Goal: Ask a question: Seek information or help from site administrators or community

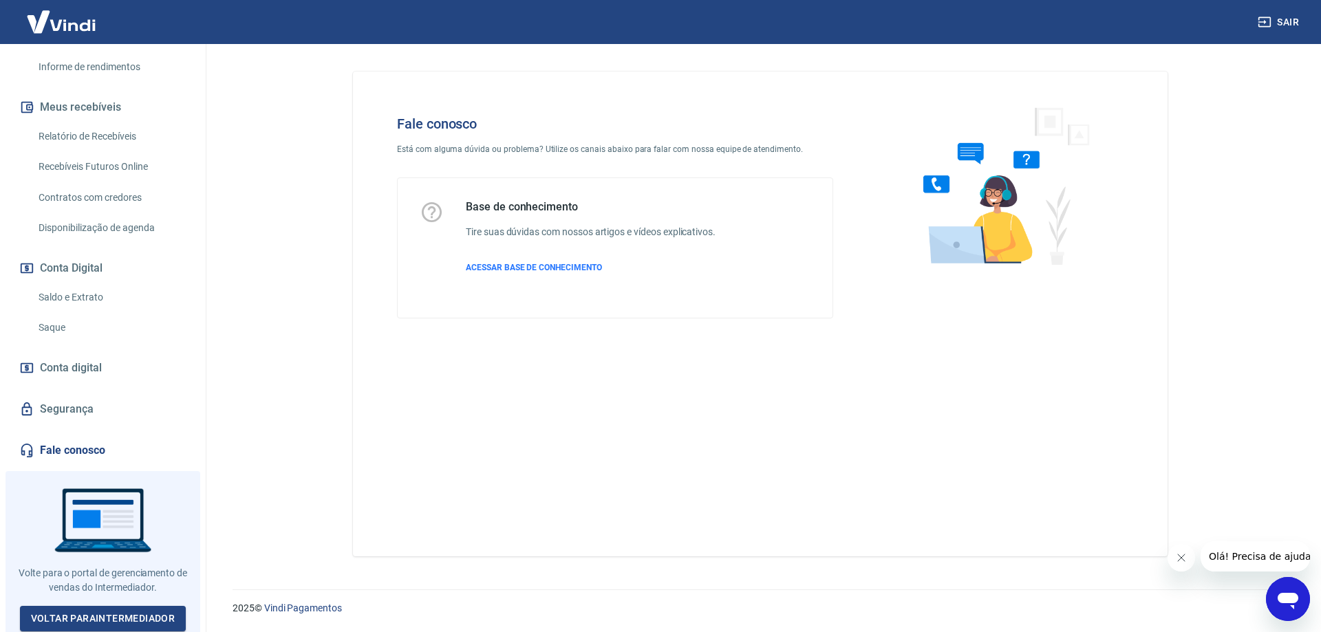
scroll to position [184, 0]
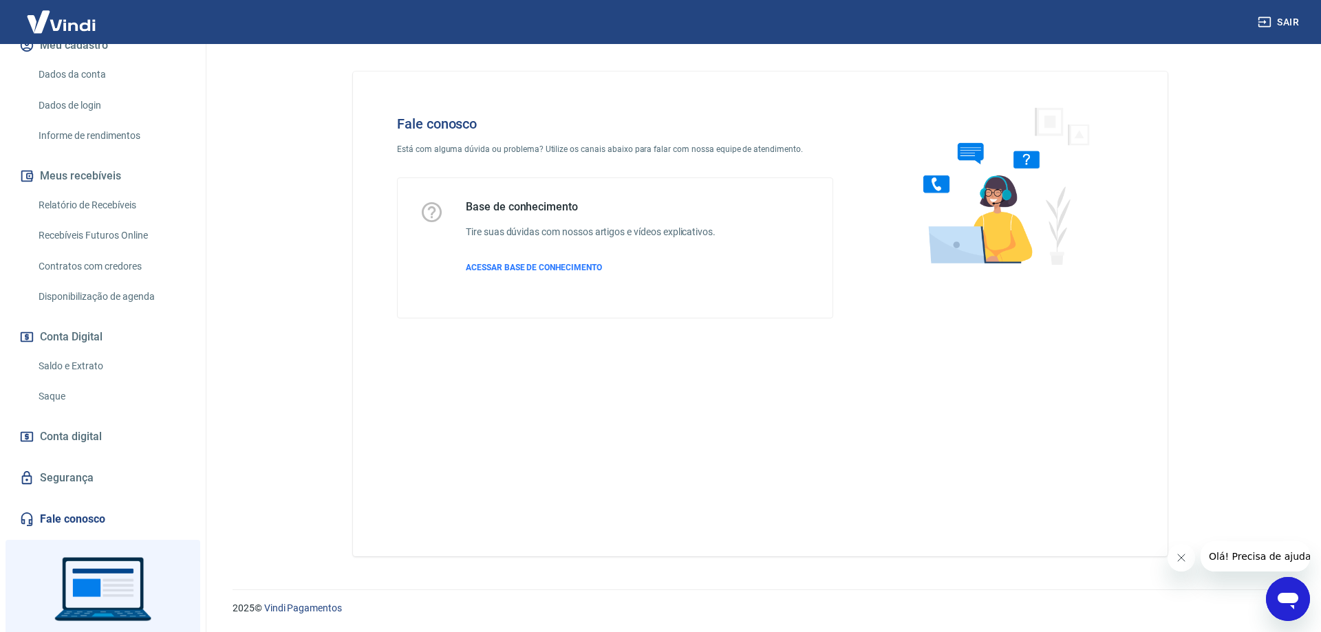
click at [1297, 614] on div "Abrir janela de mensagens" at bounding box center [1287, 598] width 41 height 41
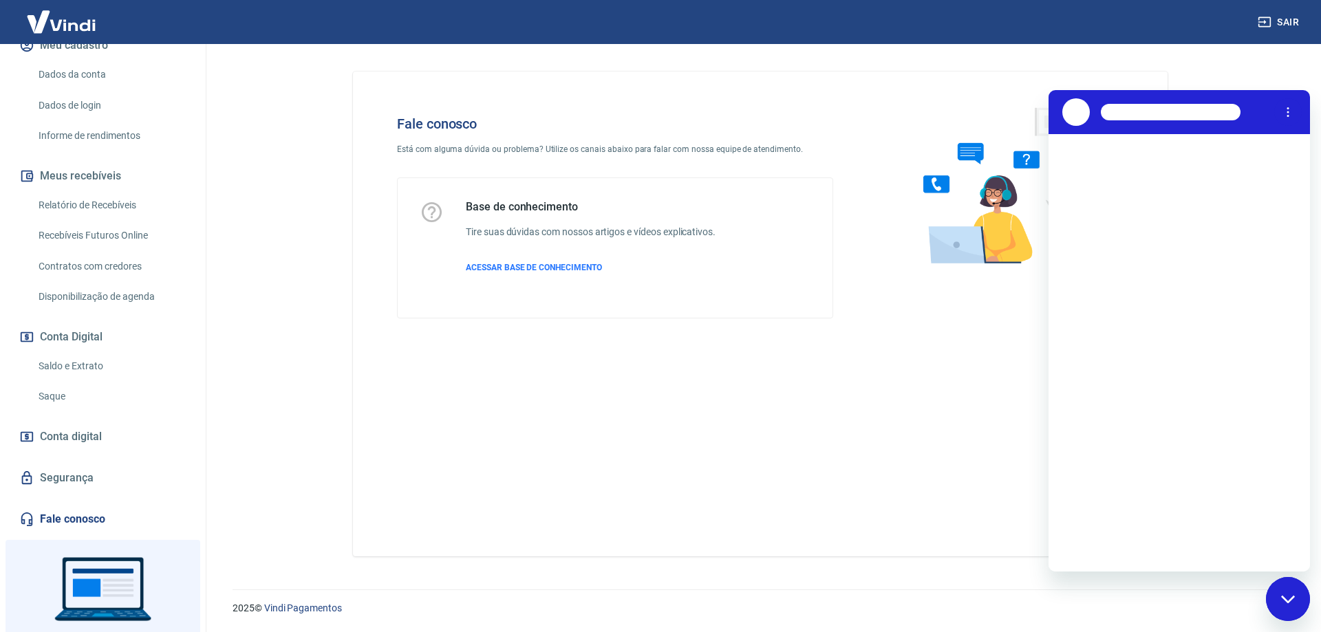
scroll to position [0, 0]
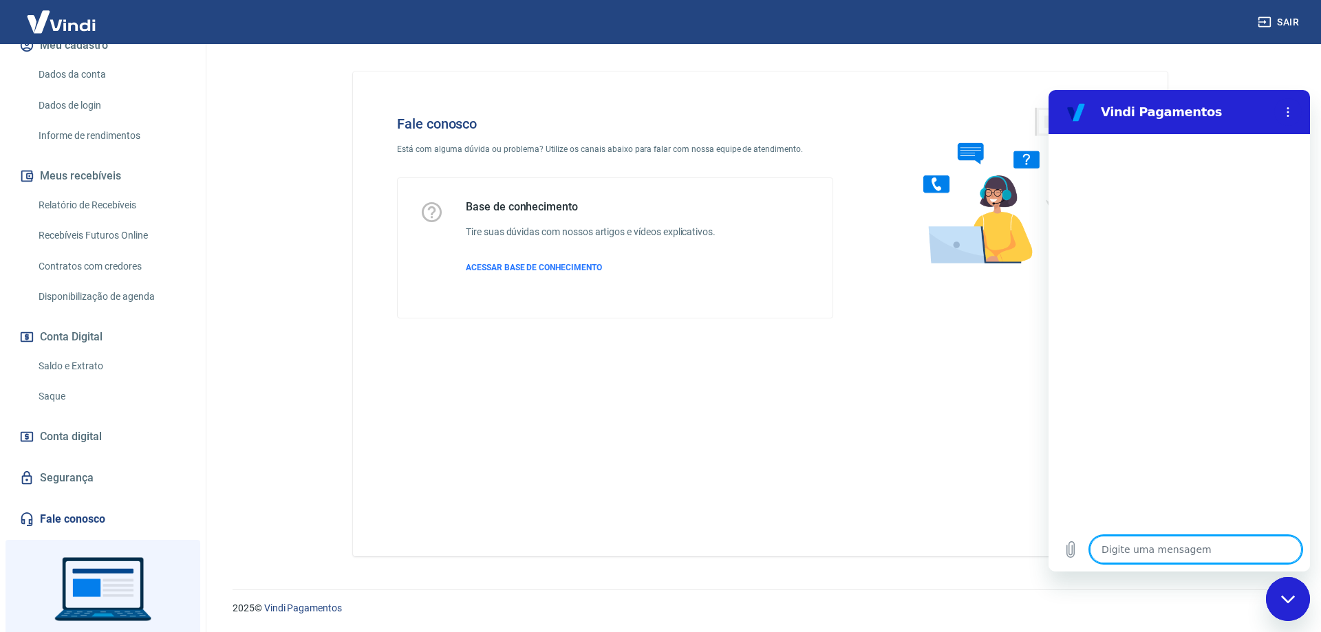
click at [1141, 543] on textarea at bounding box center [1196, 550] width 212 height 28
click at [1146, 464] on div at bounding box center [1178, 330] width 261 height 393
click at [1134, 519] on div at bounding box center [1178, 330] width 261 height 393
click at [1136, 534] on div "Digite uma mensagem x" at bounding box center [1178, 550] width 261 height 44
click at [1144, 540] on textarea at bounding box center [1196, 550] width 212 height 28
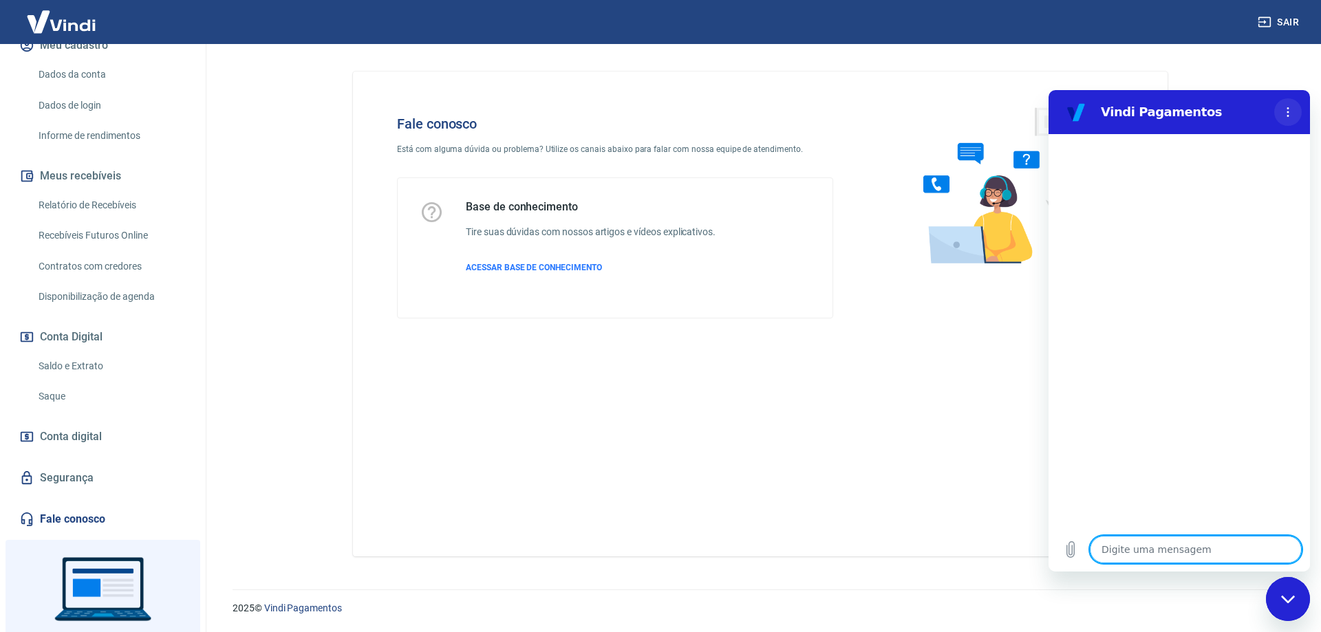
click at [1292, 120] on button "Menu de opções" at bounding box center [1288, 112] width 28 height 28
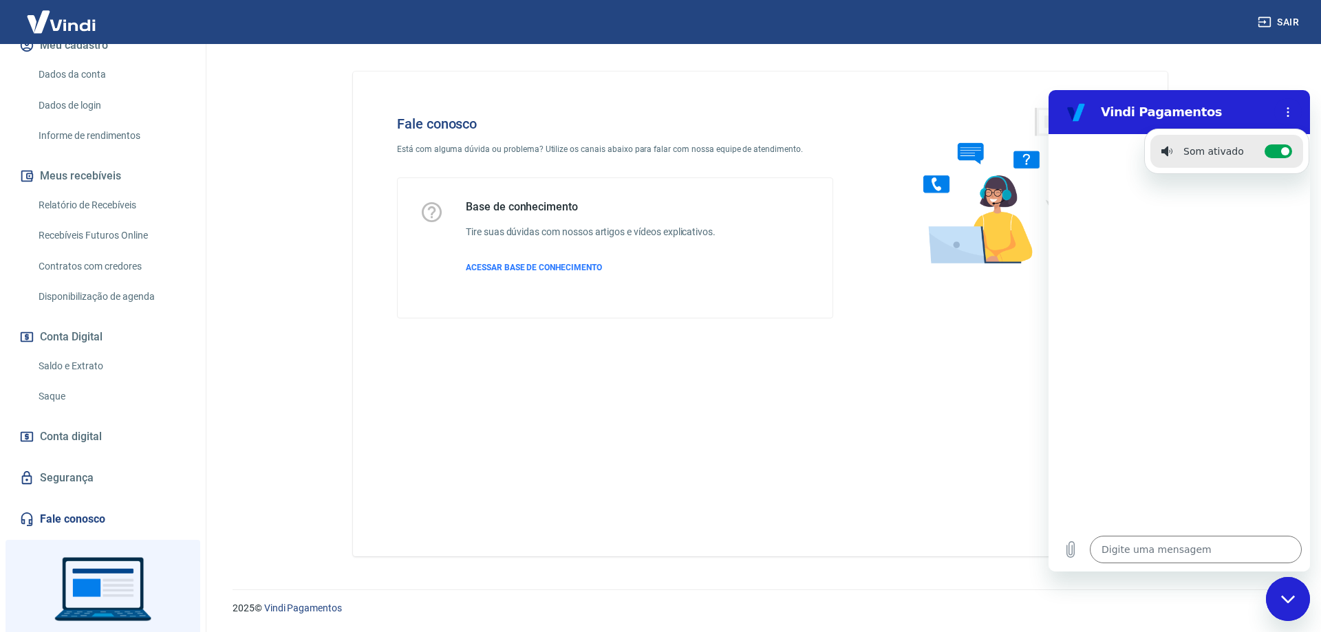
drag, startPoint x: 1220, startPoint y: 276, endPoint x: 1138, endPoint y: 545, distance: 280.9
click at [1219, 277] on div at bounding box center [1178, 330] width 261 height 393
drag, startPoint x: 1127, startPoint y: 578, endPoint x: 81, endPoint y: 480, distance: 1050.1
click at [1127, 578] on div "2025 © Vindi Pagamentos" at bounding box center [760, 602] width 1088 height 59
click at [1126, 548] on textarea at bounding box center [1196, 550] width 212 height 28
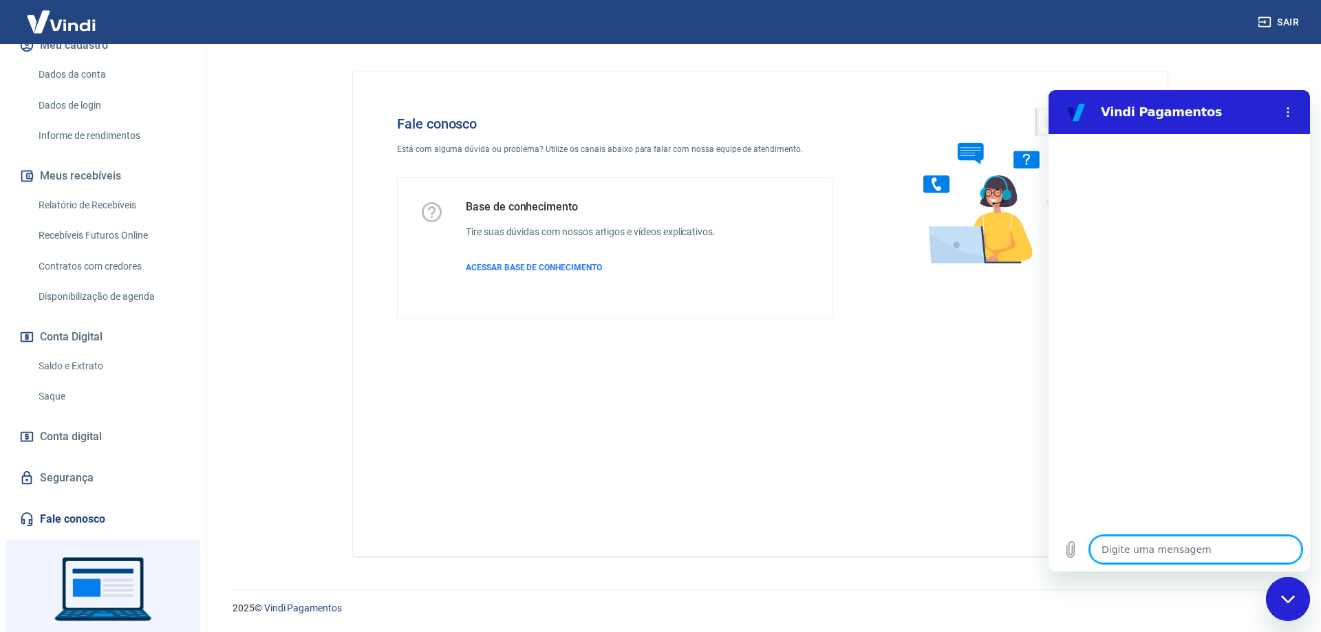
type textarea "b"
type textarea "x"
type textarea "bo"
type textarea "x"
type textarea "bom"
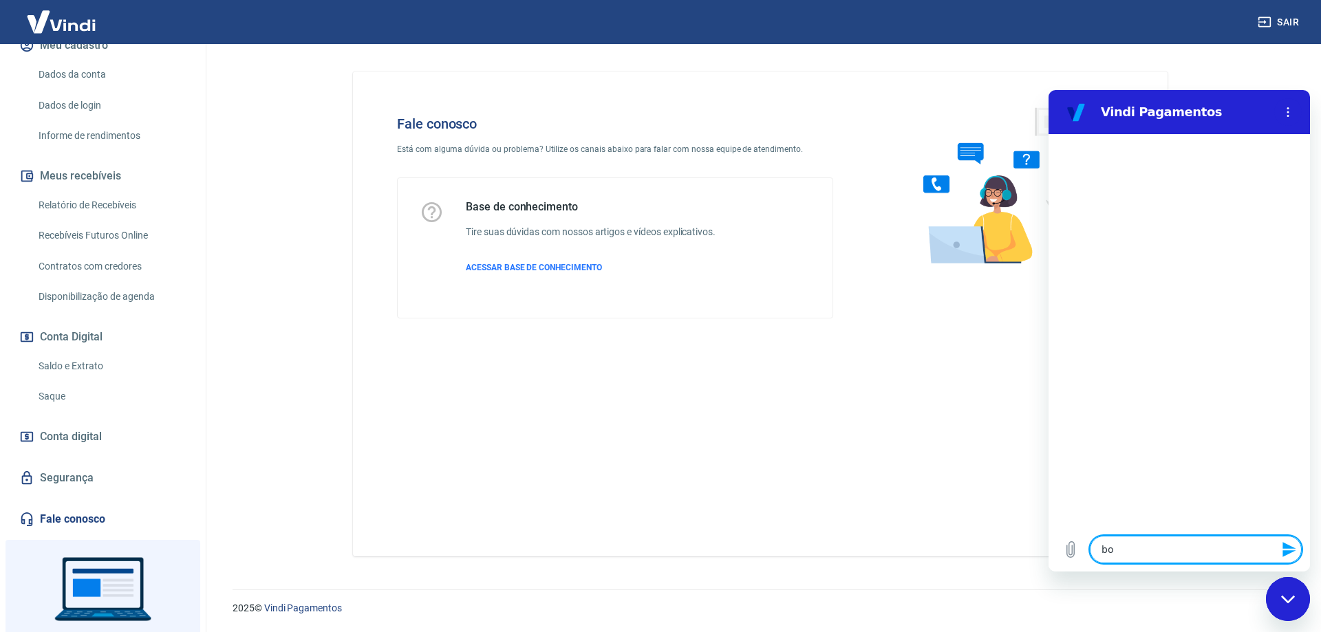
type textarea "x"
type textarea "bom"
type textarea "x"
type textarea "bom d"
type textarea "x"
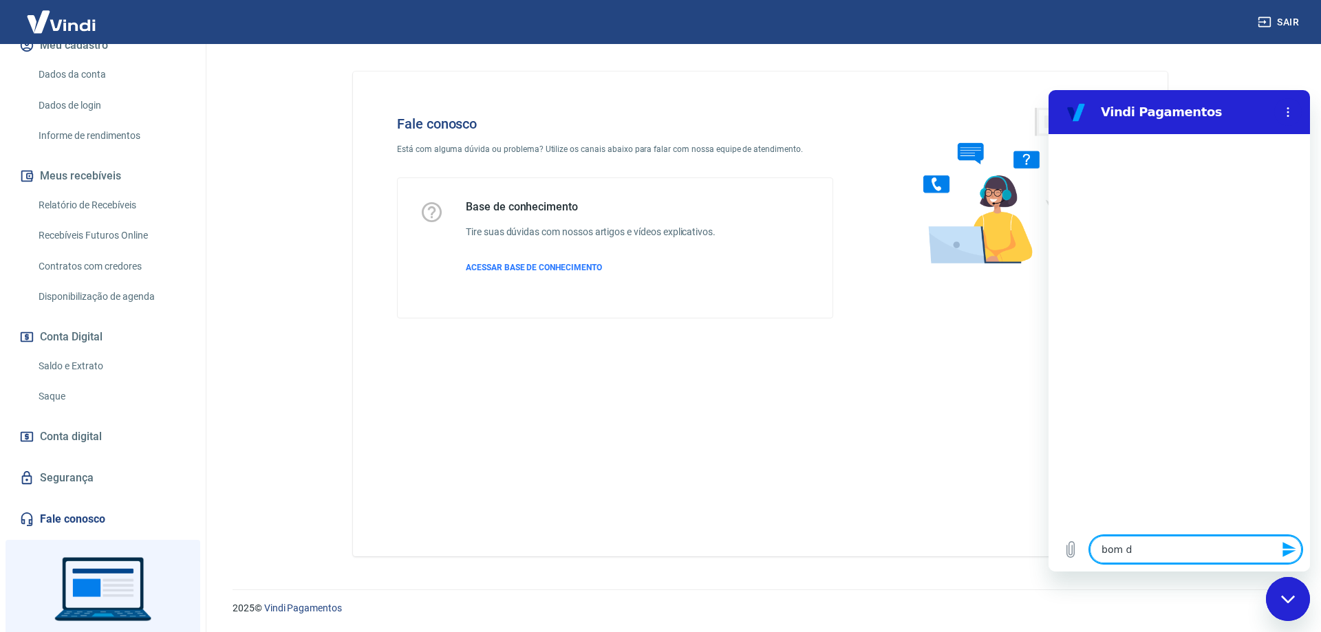
type textarea "bom di"
type textarea "x"
type textarea "bom dia"
type textarea "x"
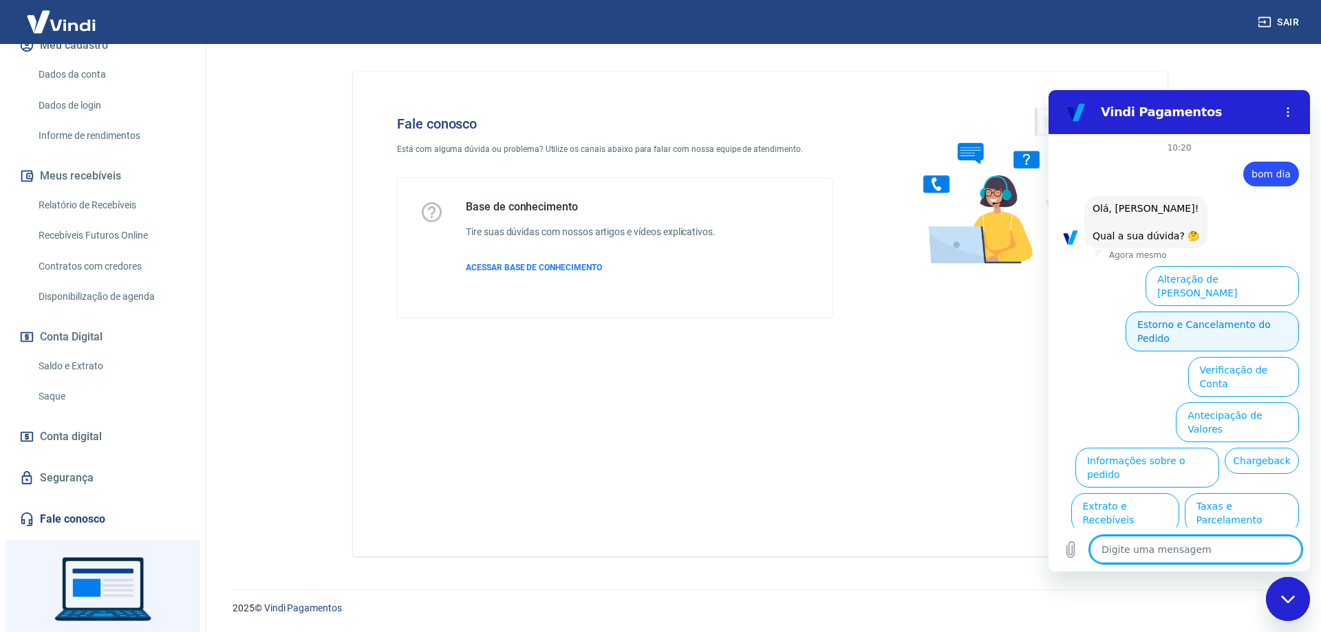
click at [1149, 314] on button "Estorno e Cancelamento do Pedido" at bounding box center [1211, 332] width 173 height 40
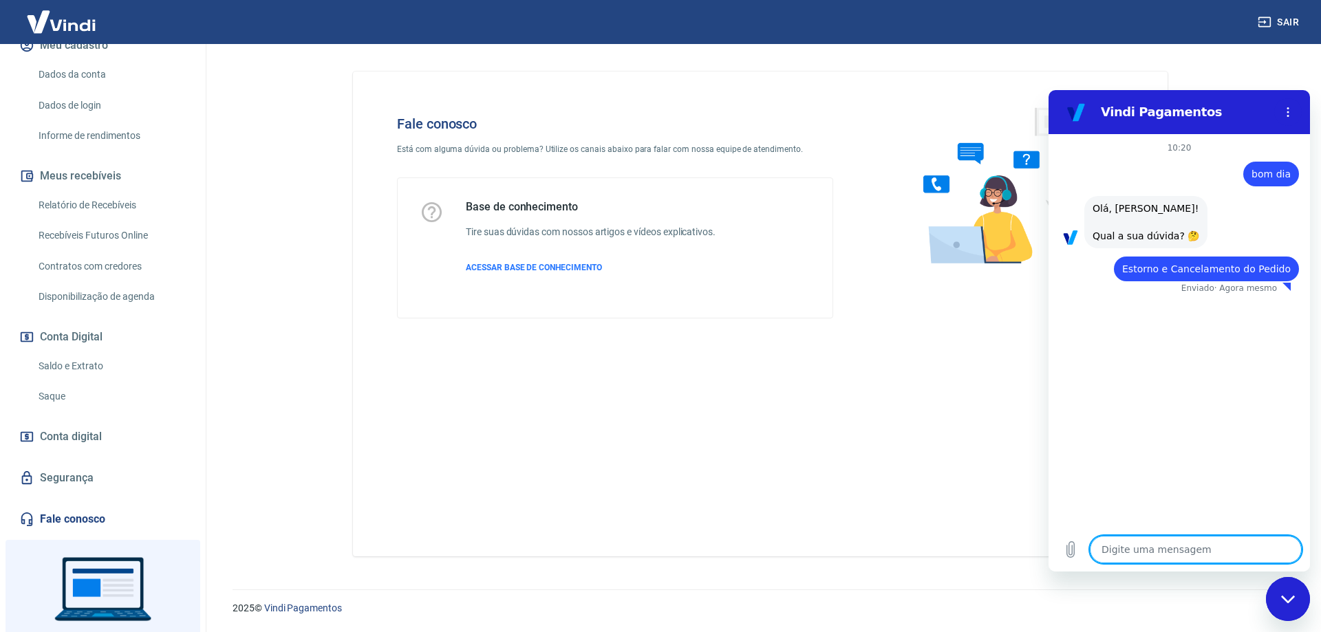
type textarea "x"
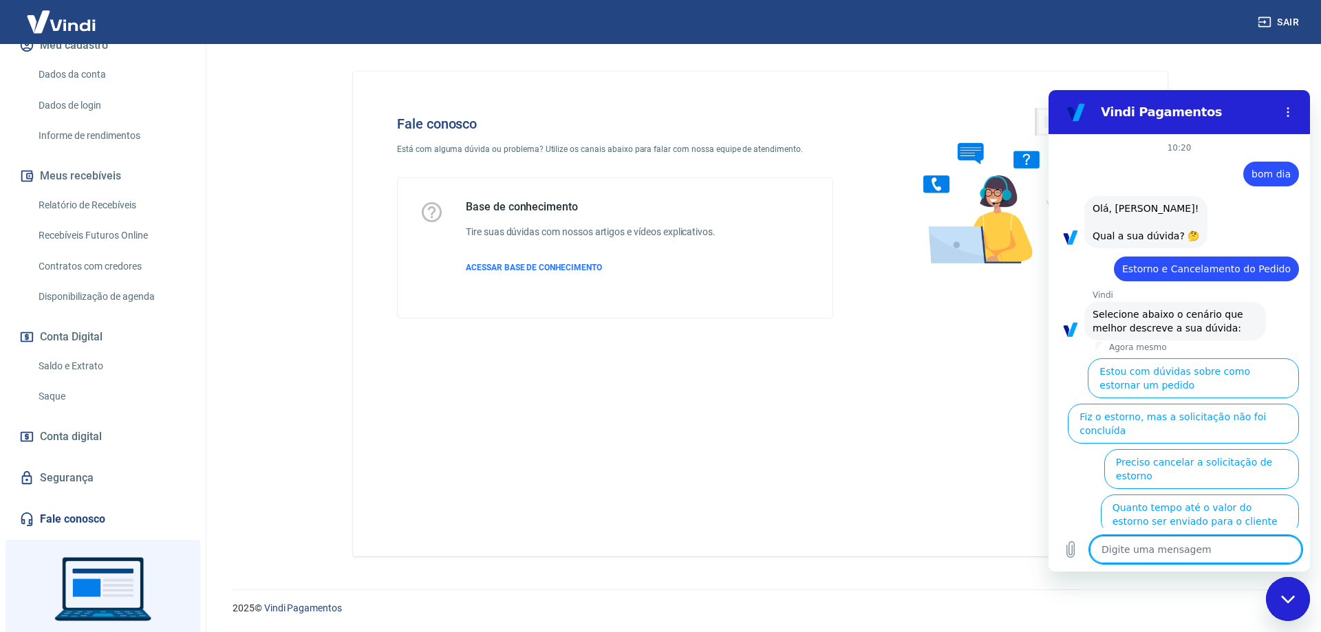
scroll to position [60, 0]
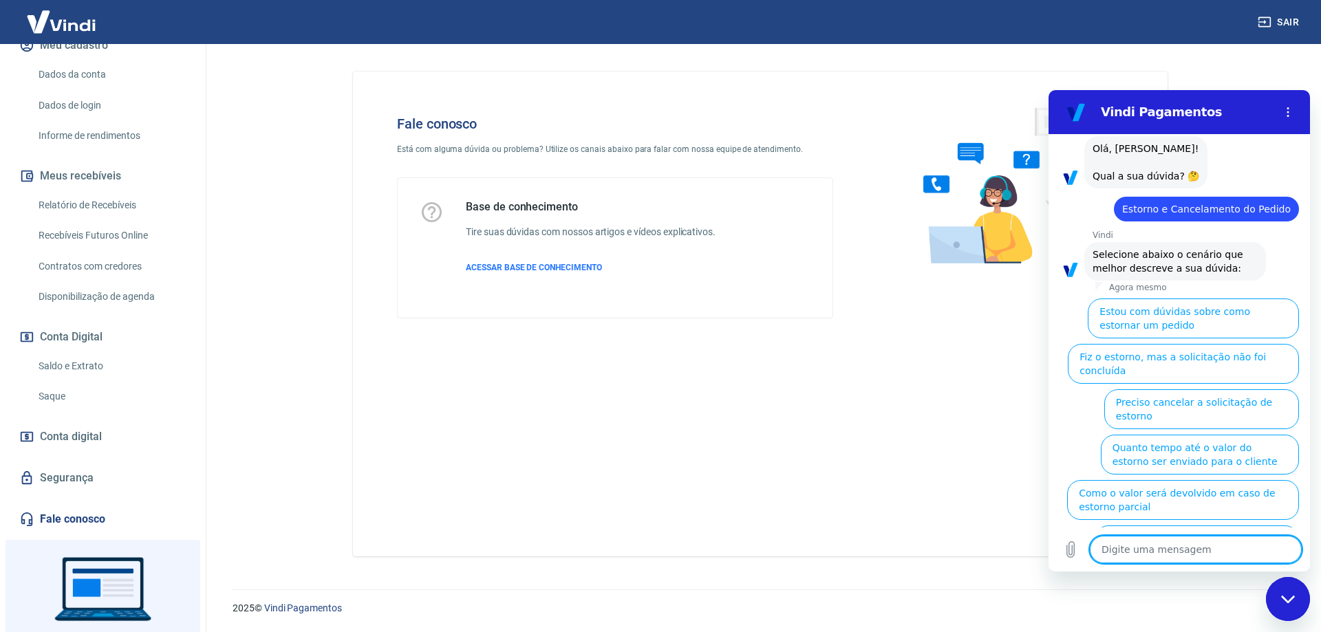
click at [1207, 557] on textarea at bounding box center [1196, 550] width 212 height 28
click at [1292, 105] on button "Menu de opções" at bounding box center [1288, 112] width 28 height 28
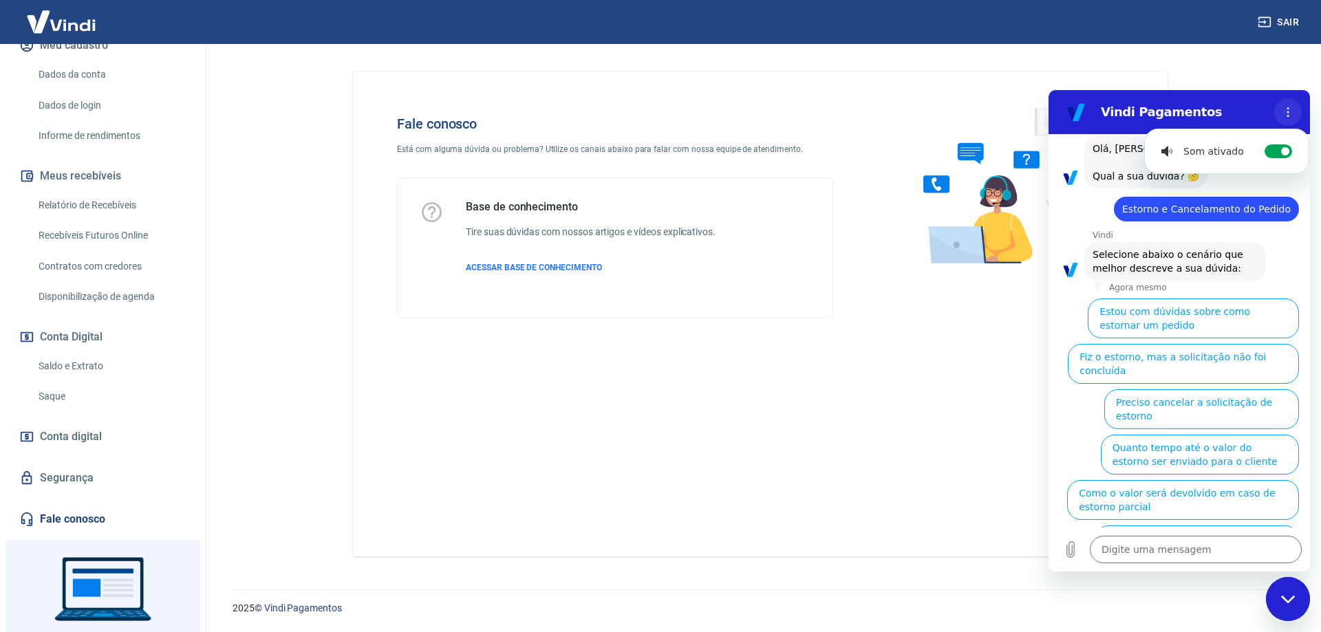
click at [1292, 107] on button "Menu de opções" at bounding box center [1288, 112] width 28 height 28
click at [1069, 562] on button "Carregar arquivo" at bounding box center [1071, 550] width 28 height 28
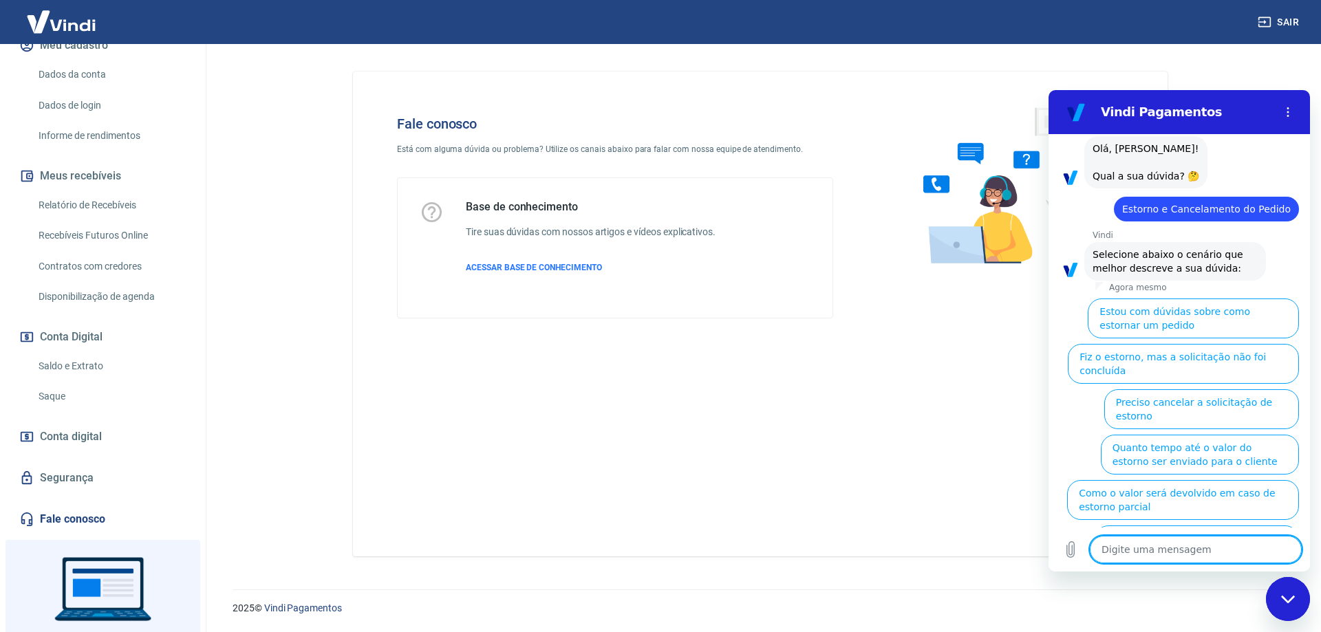
click at [1130, 543] on textarea at bounding box center [1196, 550] width 212 height 28
type textarea "n"
type textarea "x"
type textarea "ne"
type textarea "x"
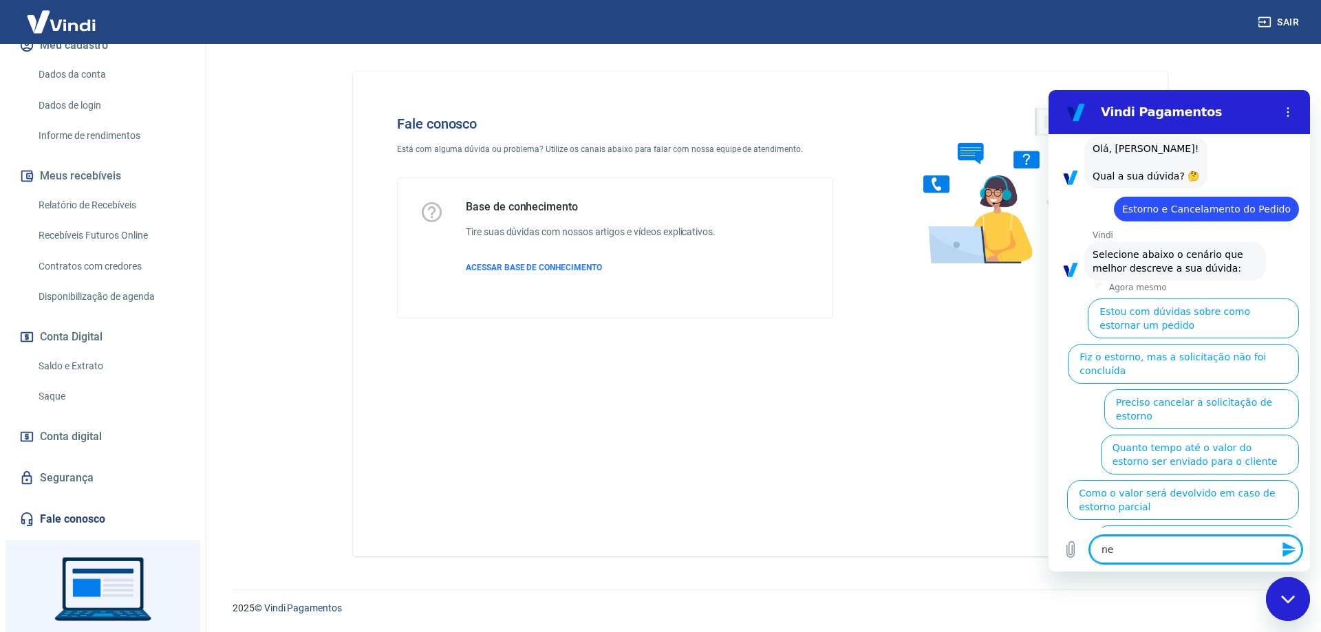
type textarea "nen"
type textarea "x"
type textarea "nenj"
type textarea "x"
type textarea "nenji"
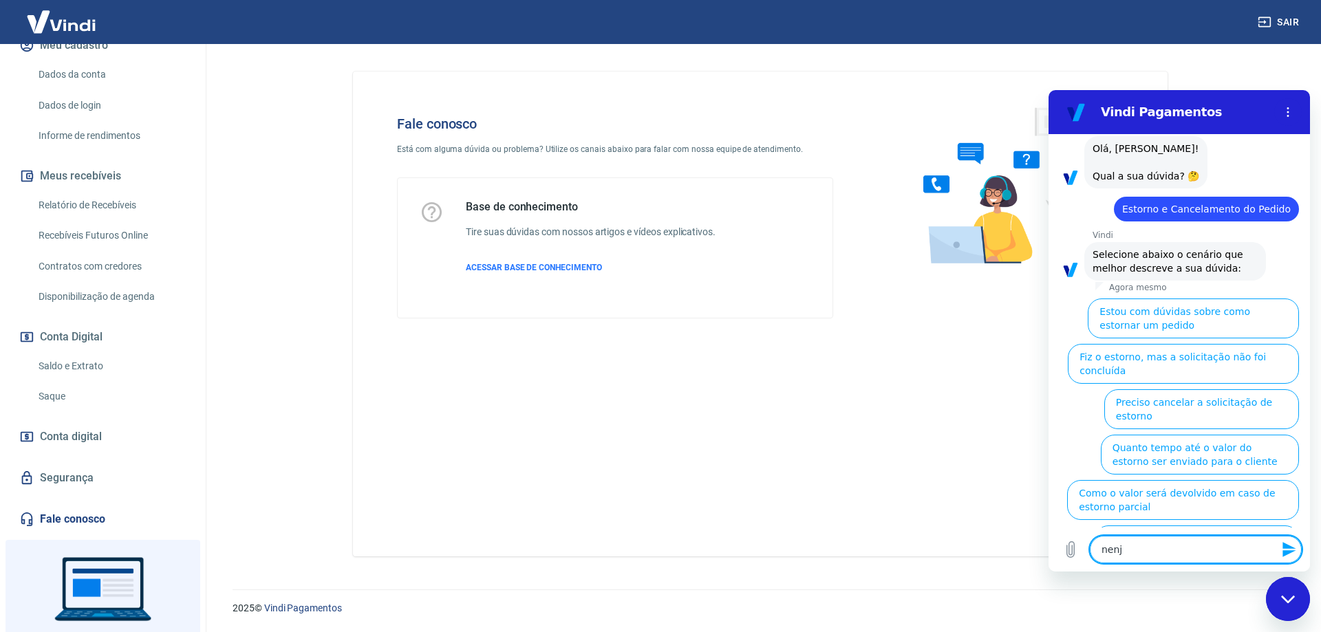
type textarea "x"
type textarea "nenj"
type textarea "x"
type textarea "nen"
type textarea "x"
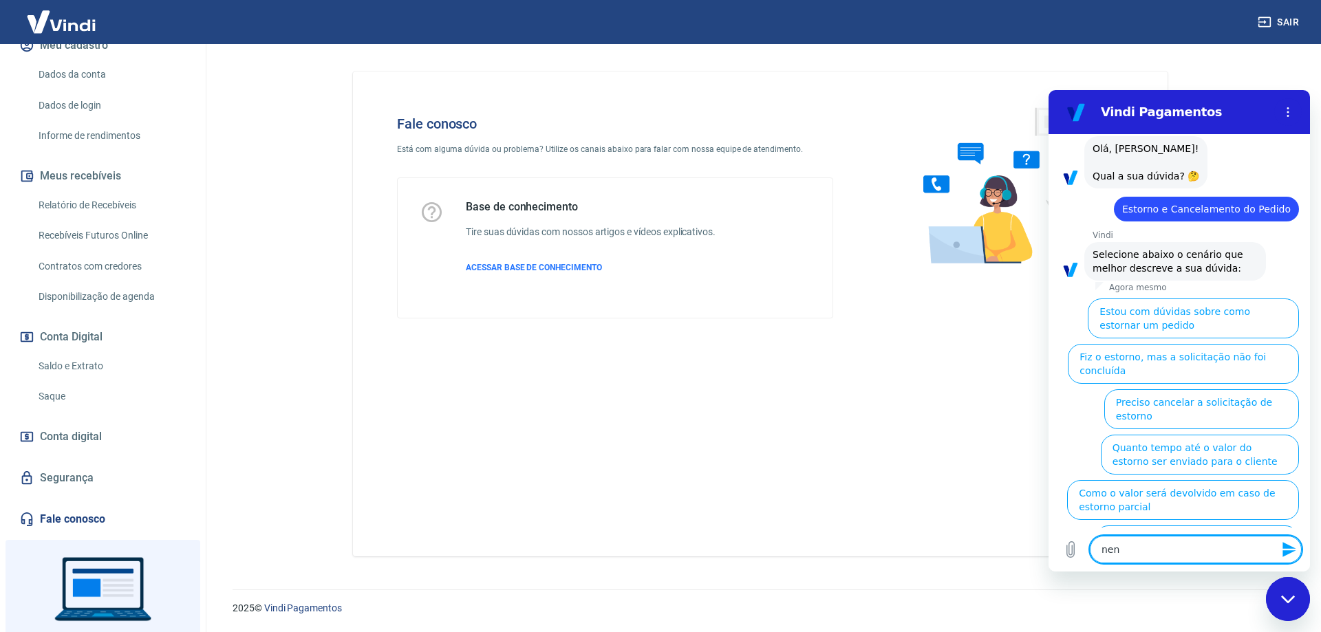
type textarea "nenh"
type textarea "x"
type textarea "nenhu"
type textarea "x"
type textarea "nenhum"
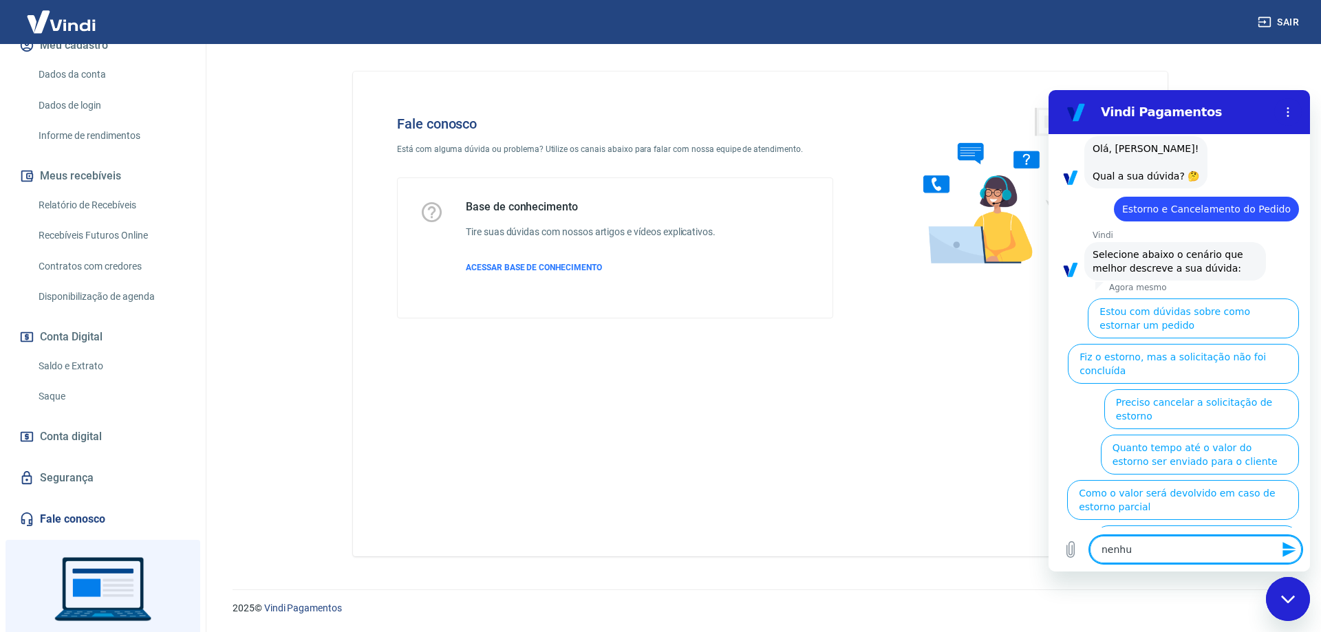
type textarea "x"
type textarea "nenhuma"
type textarea "x"
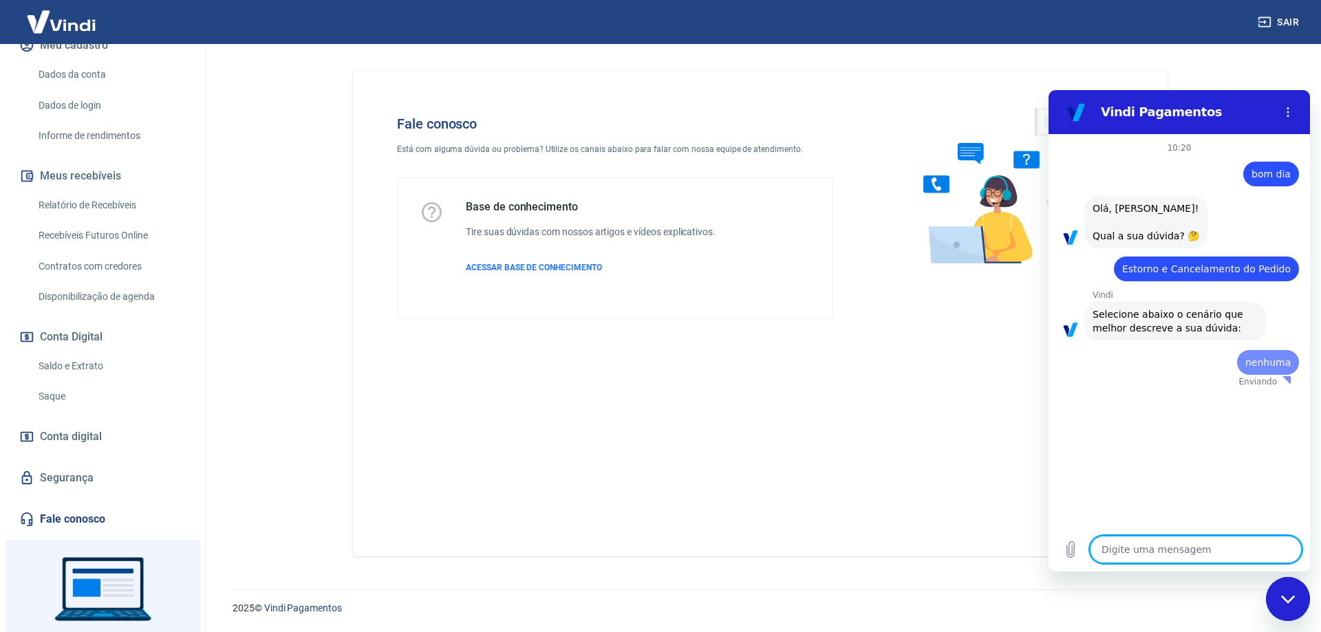
scroll to position [0, 0]
type textarea "x"
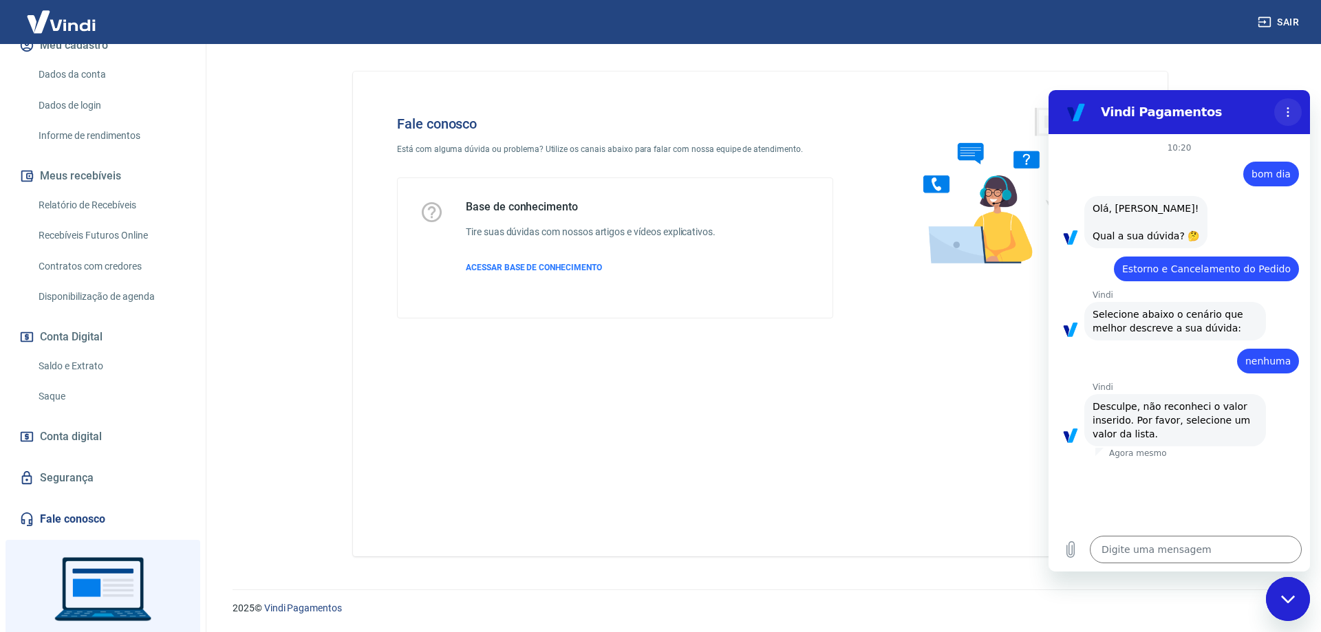
click at [1277, 105] on button "Menu de opções" at bounding box center [1288, 112] width 28 height 28
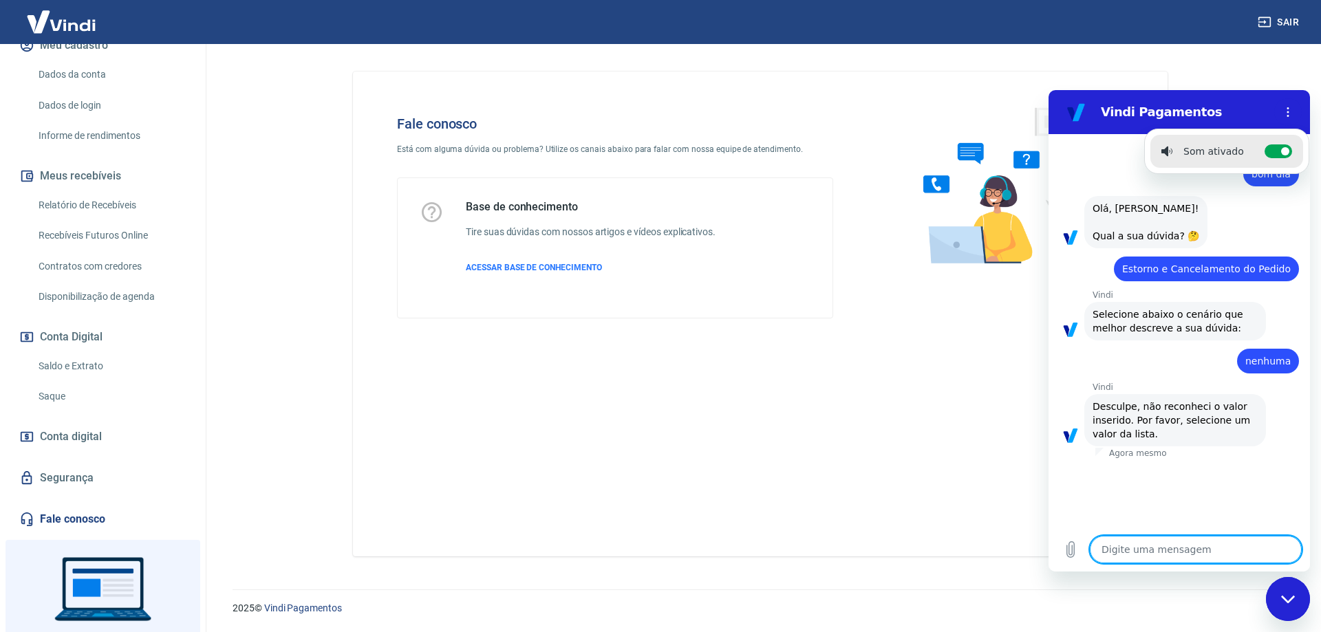
click at [1173, 555] on textarea at bounding box center [1196, 550] width 212 height 28
click at [1182, 547] on textarea at bounding box center [1196, 550] width 212 height 28
type textarea "r"
type textarea "x"
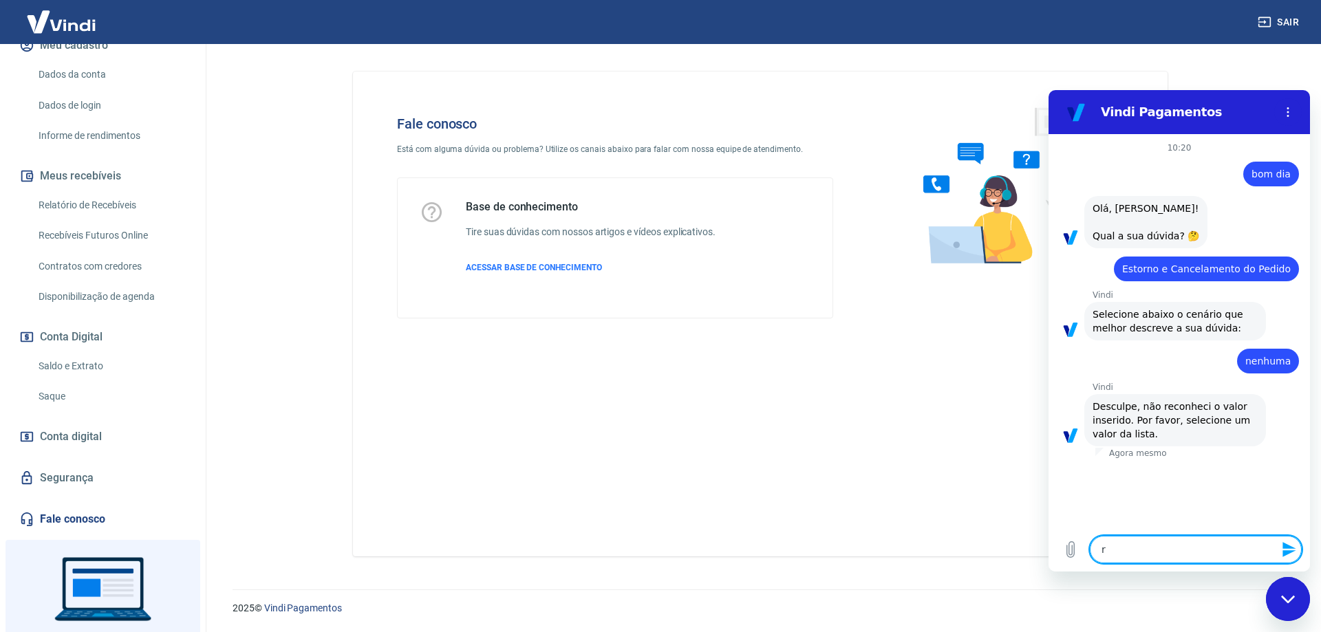
type textarea "re"
type textarea "x"
type textarea "rec"
type textarea "x"
type textarea "rece"
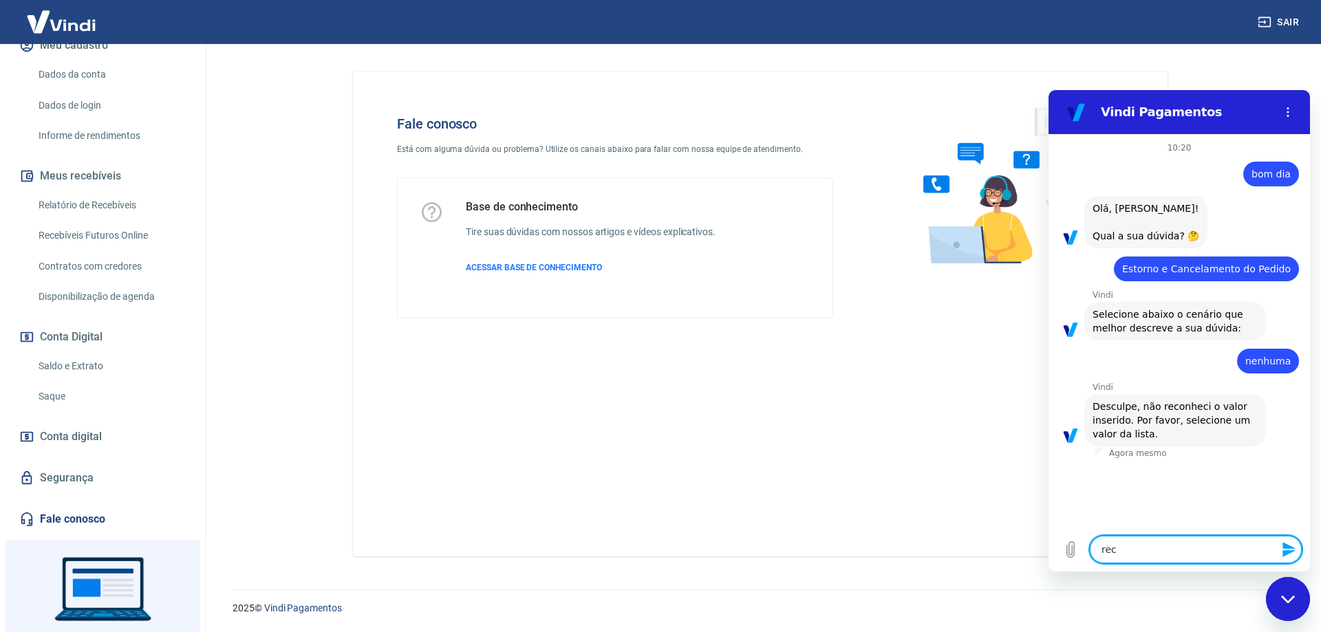
type textarea "x"
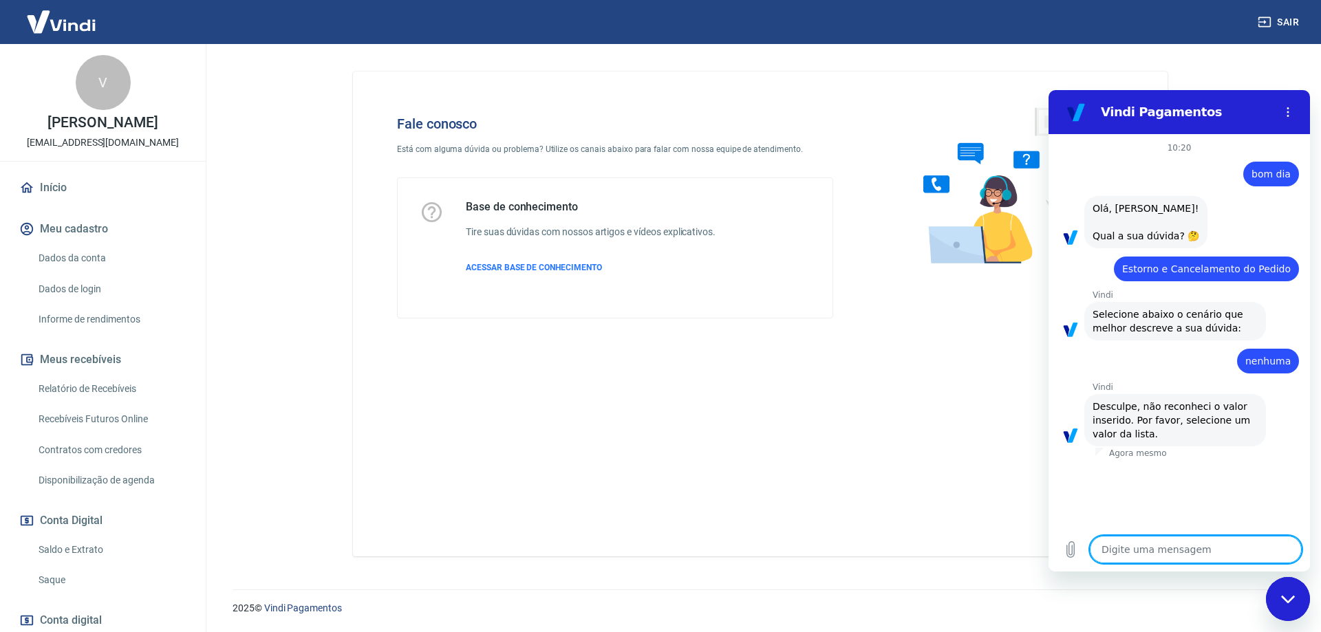
click at [57, 25] on img at bounding box center [61, 22] width 89 height 42
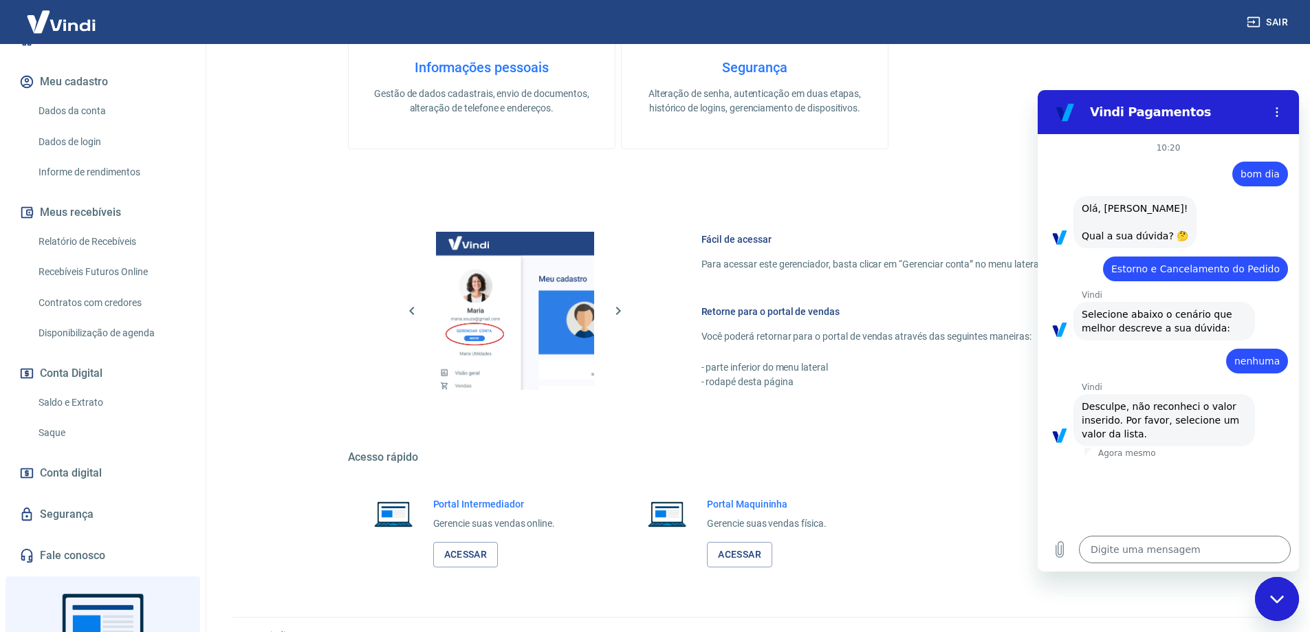
scroll to position [252, 0]
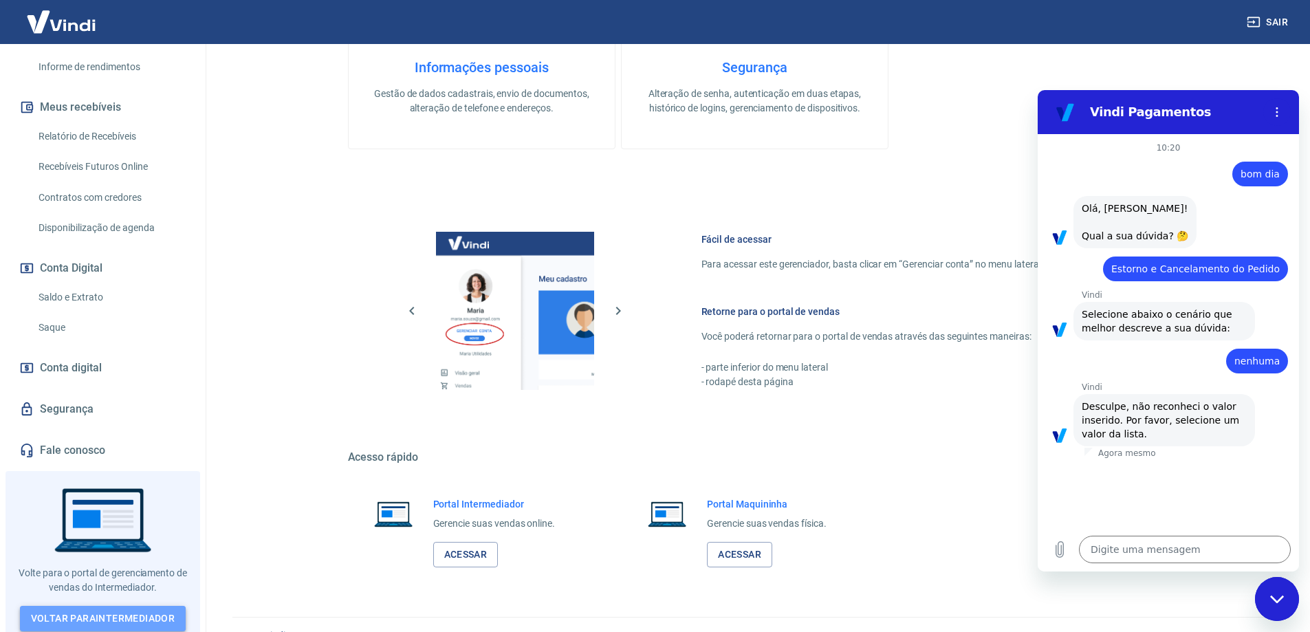
click at [139, 608] on link "Voltar para Intermediador" at bounding box center [103, 618] width 166 height 25
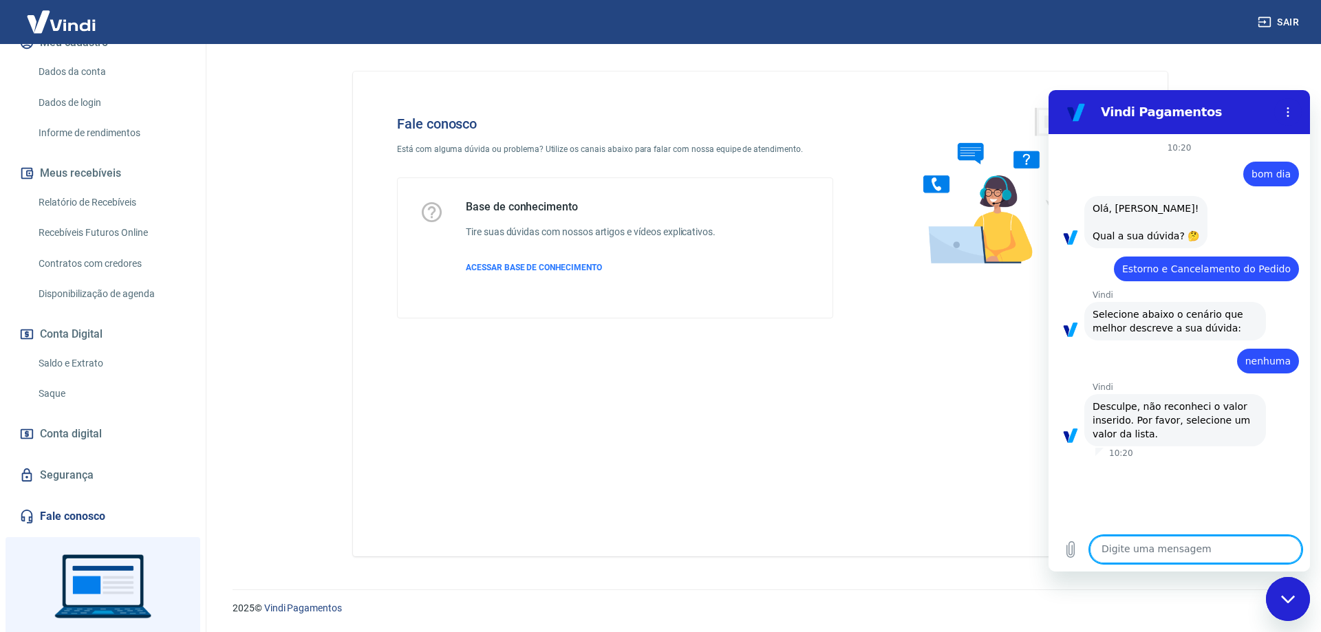
scroll to position [252, 0]
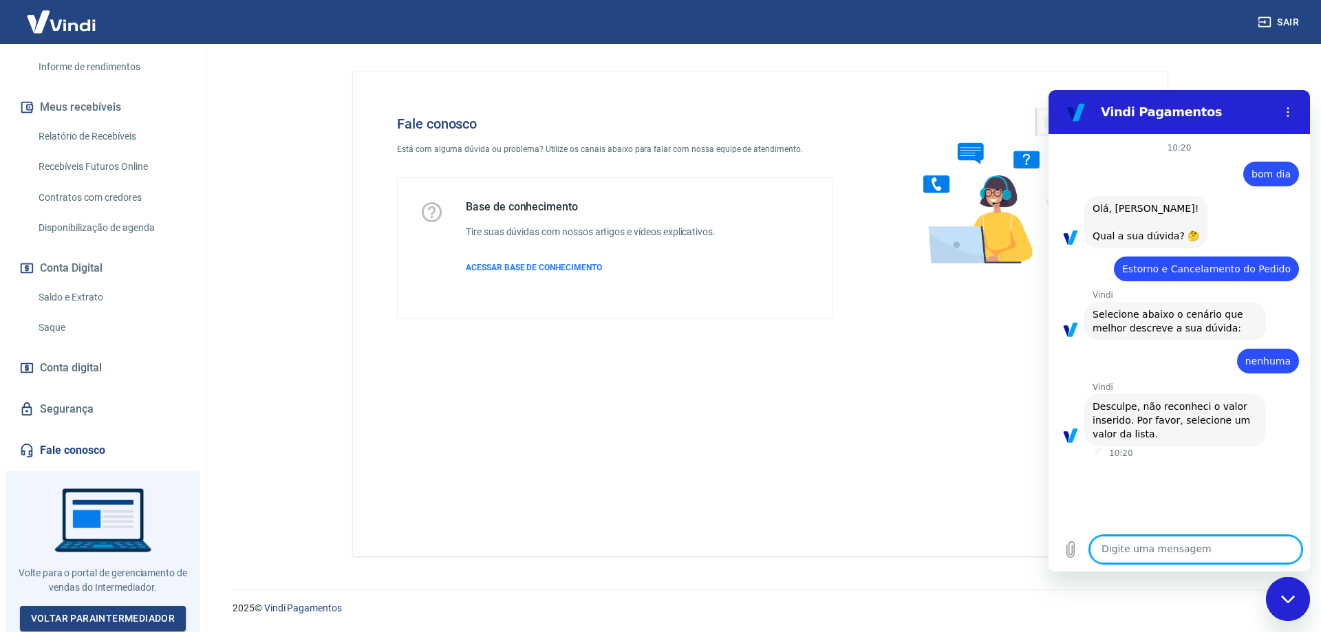
click at [1296, 607] on div "Fechar janela de mensagens" at bounding box center [1287, 598] width 41 height 41
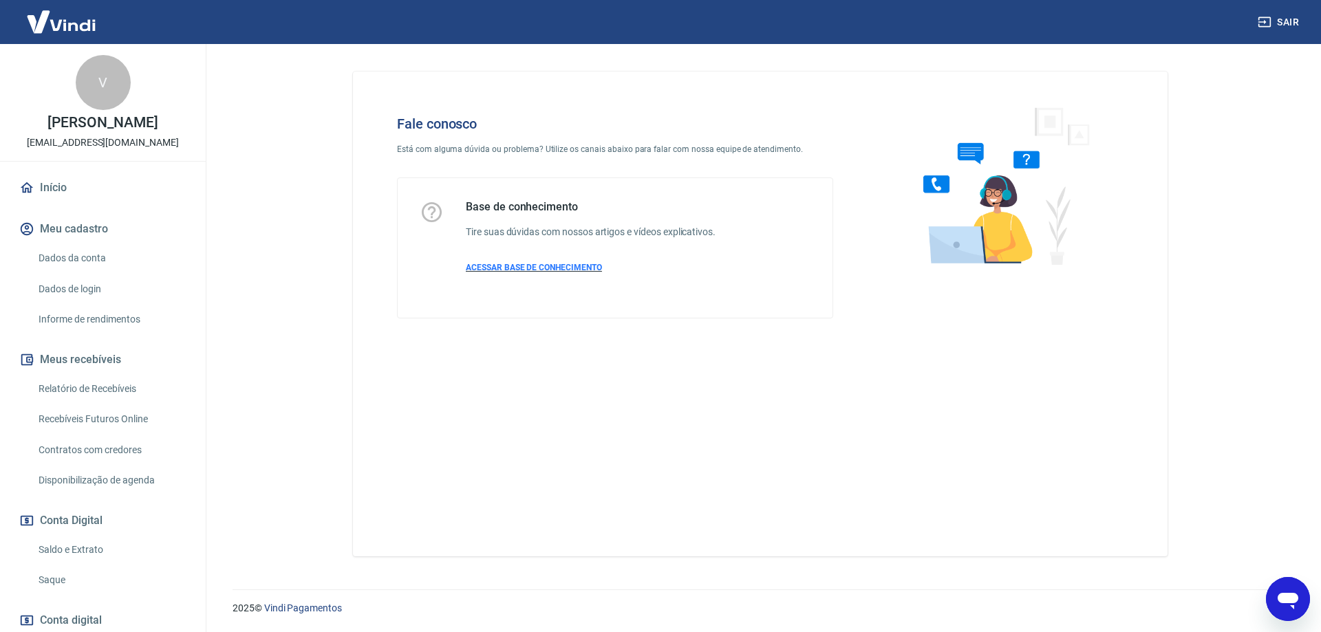
click at [577, 266] on span "ACESSAR BASE DE CONHECIMENTO" at bounding box center [534, 268] width 136 height 10
click at [559, 272] on p "ACESSAR BASE DE CONHECIMENTO" at bounding box center [591, 267] width 250 height 12
click at [63, 17] on img at bounding box center [61, 22] width 89 height 42
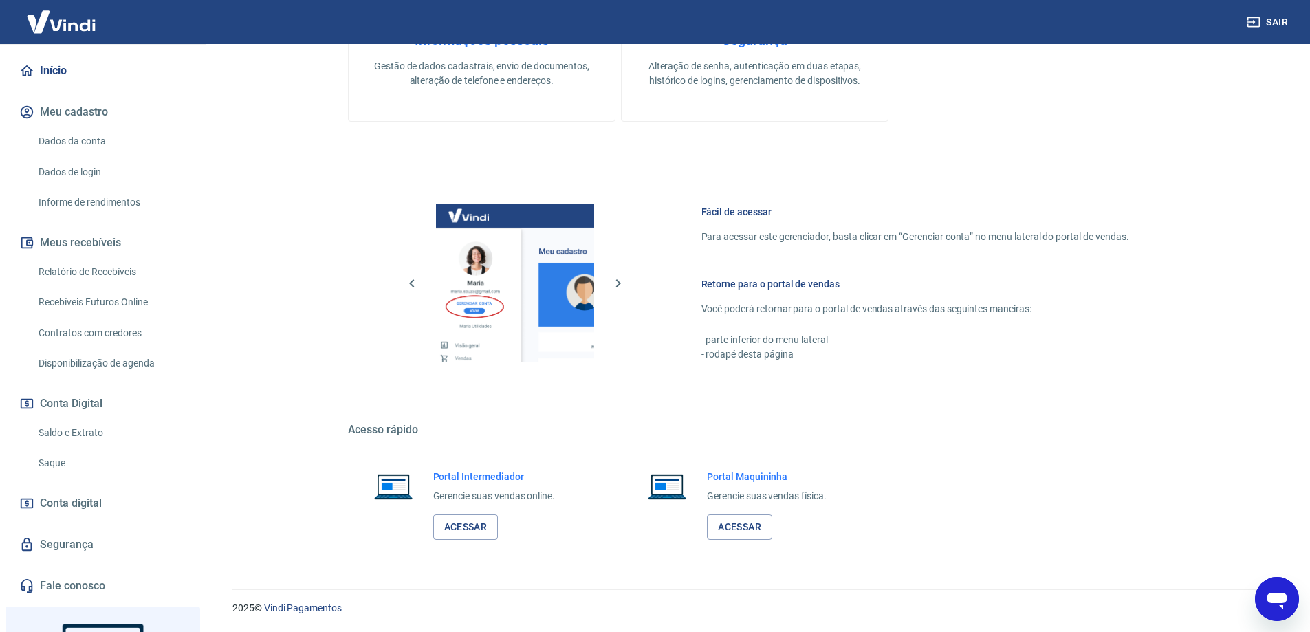
scroll to position [252, 0]
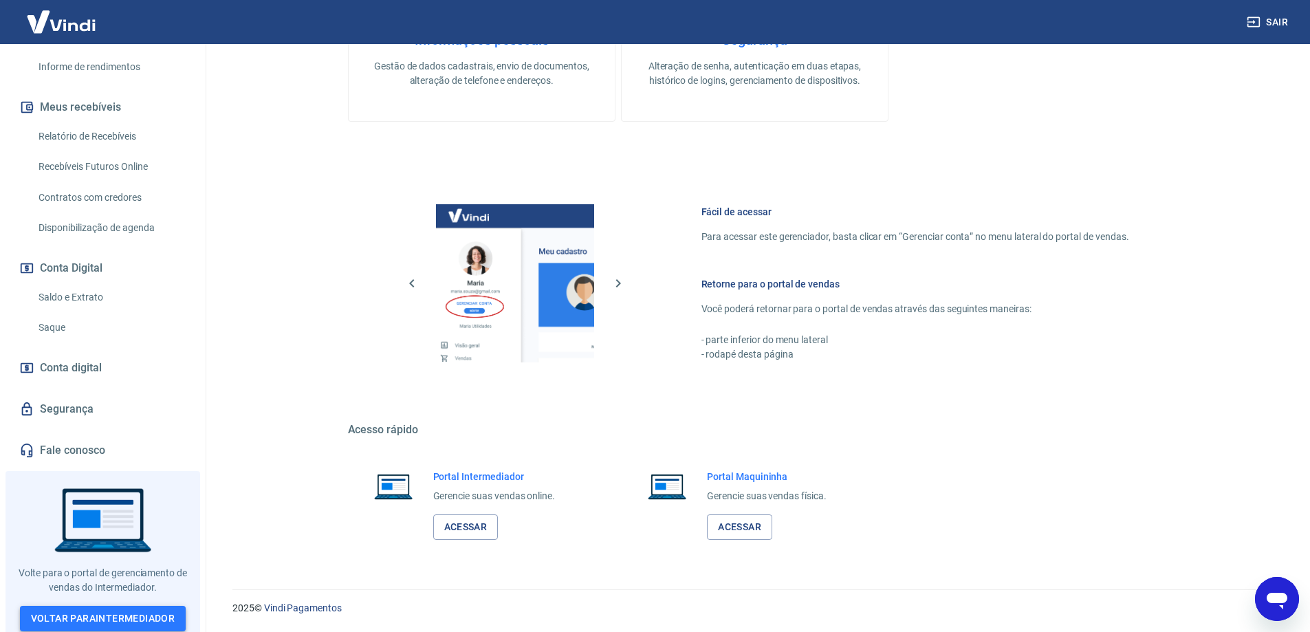
click at [132, 623] on link "Voltar para Intermediador" at bounding box center [103, 618] width 166 height 25
